Goal: Information Seeking & Learning: Compare options

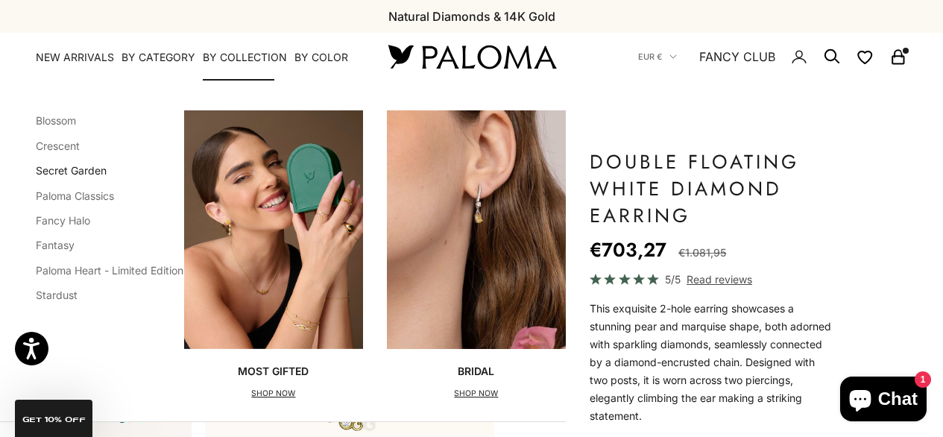
click at [75, 171] on link "Secret Garden" at bounding box center [71, 170] width 71 height 13
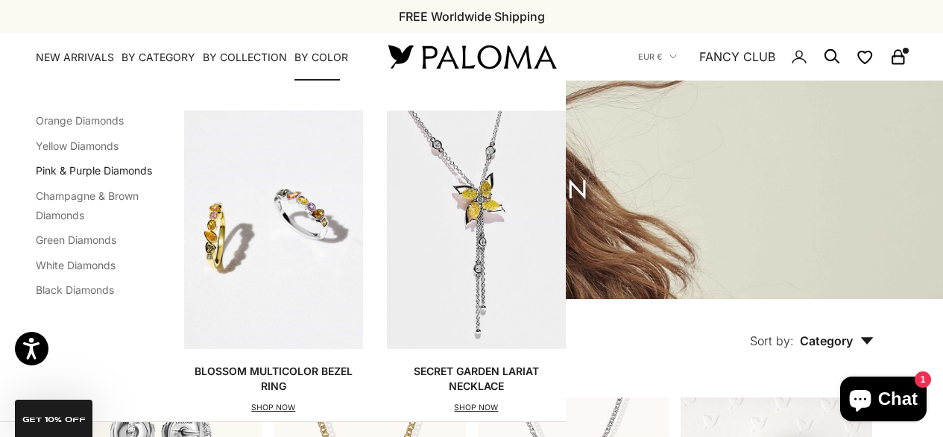
click at [119, 168] on link "Pink & Purple Diamonds" at bounding box center [94, 170] width 116 height 13
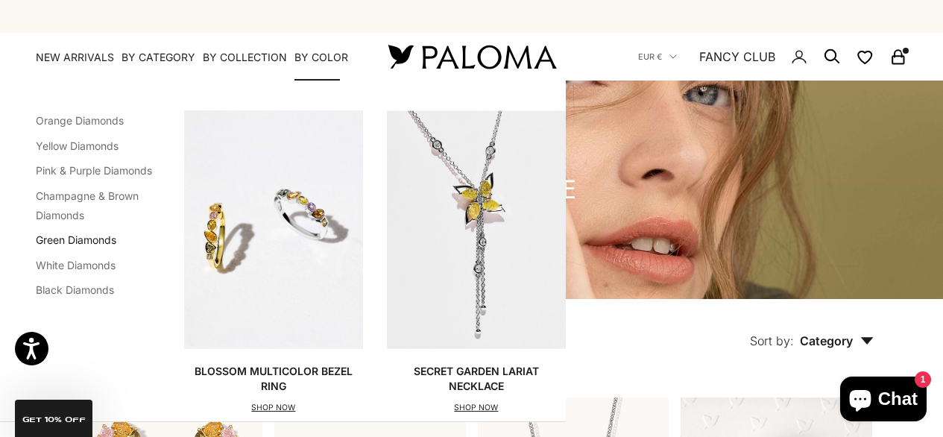
click at [104, 237] on link "Green Diamonds" at bounding box center [76, 239] width 80 height 13
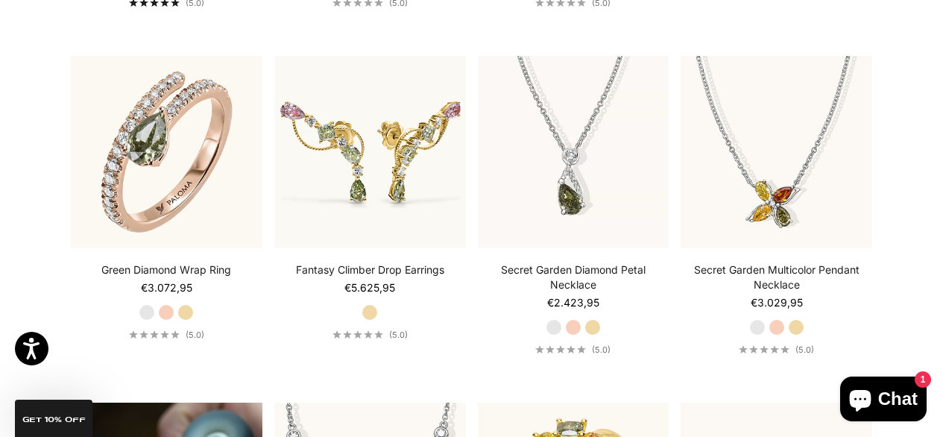
scroll to position [674, 0]
click at [190, 320] on label "Yellow Gold" at bounding box center [185, 311] width 16 height 16
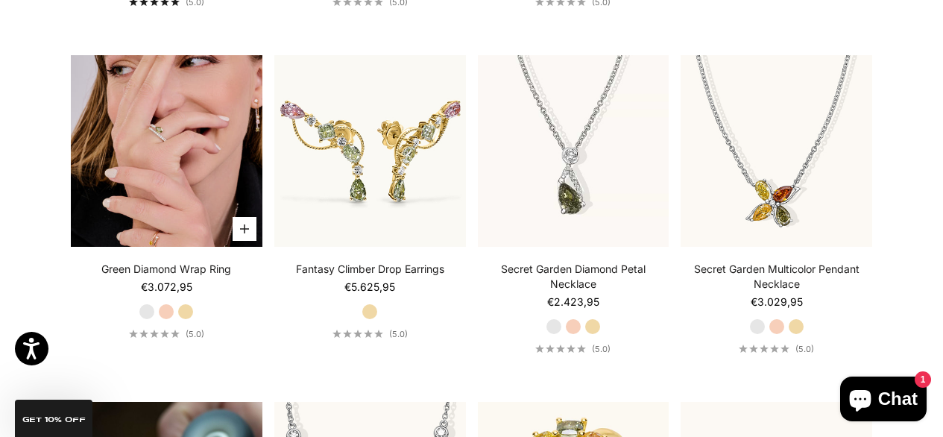
click at [192, 194] on img at bounding box center [166, 150] width 191 height 191
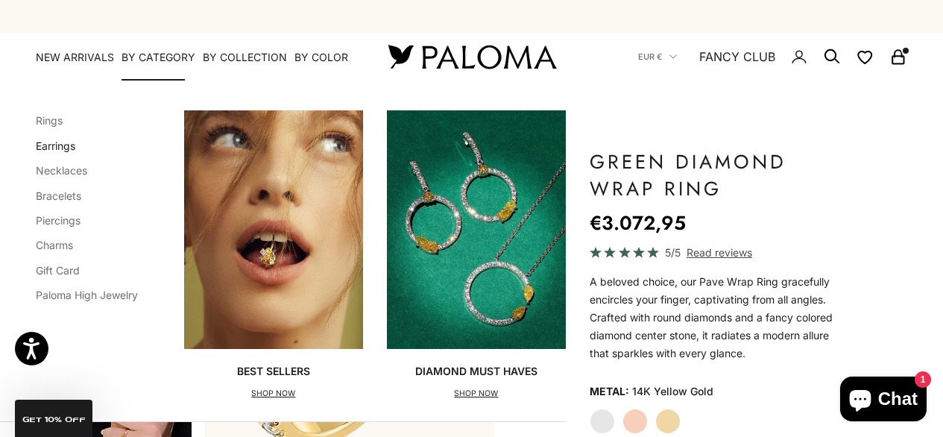
click at [66, 150] on link "Earrings" at bounding box center [55, 145] width 39 height 13
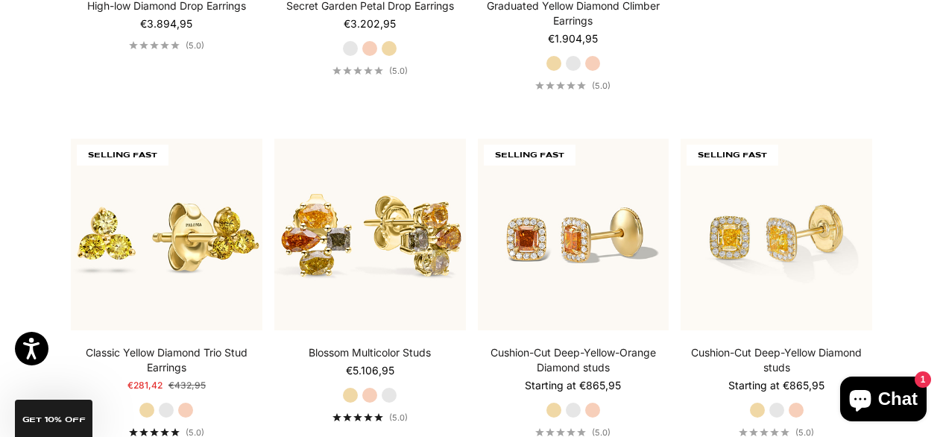
scroll to position [608, 0]
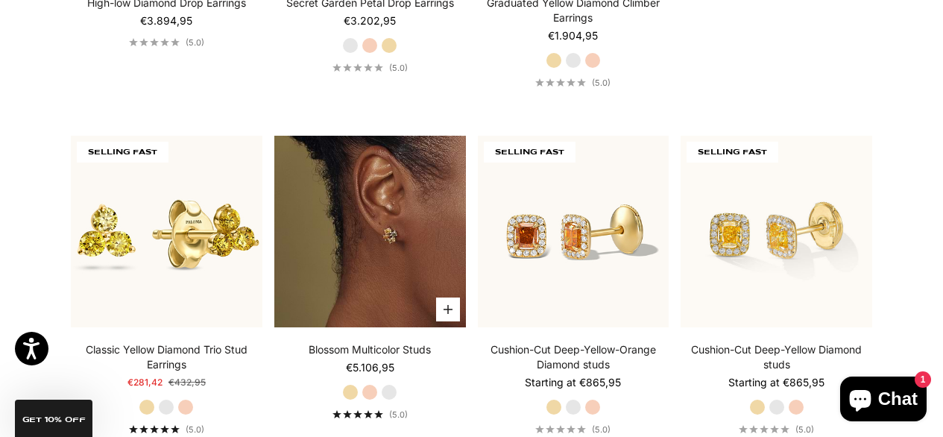
click at [419, 285] on img at bounding box center [369, 231] width 191 height 191
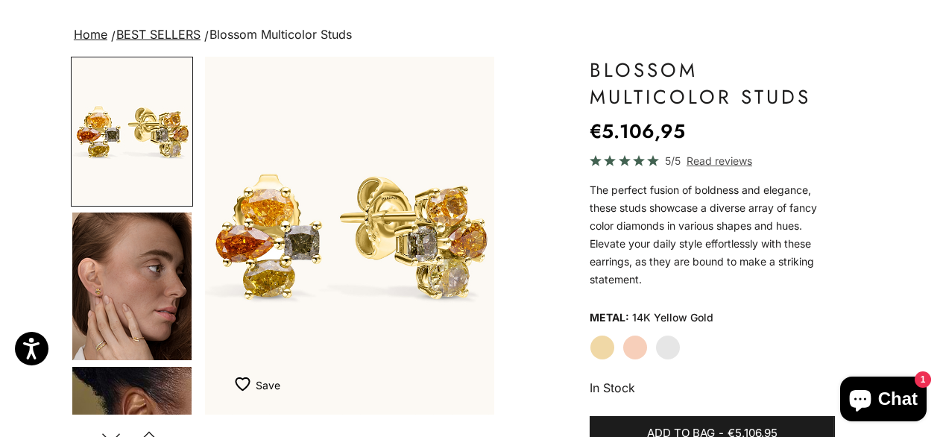
scroll to position [95, 0]
